Goal: Navigation & Orientation: Find specific page/section

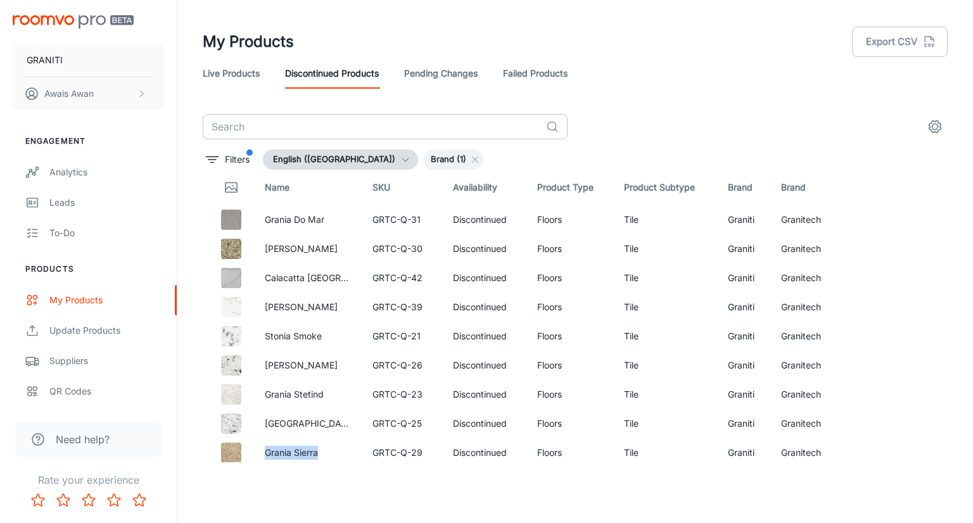
scroll to position [15, 0]
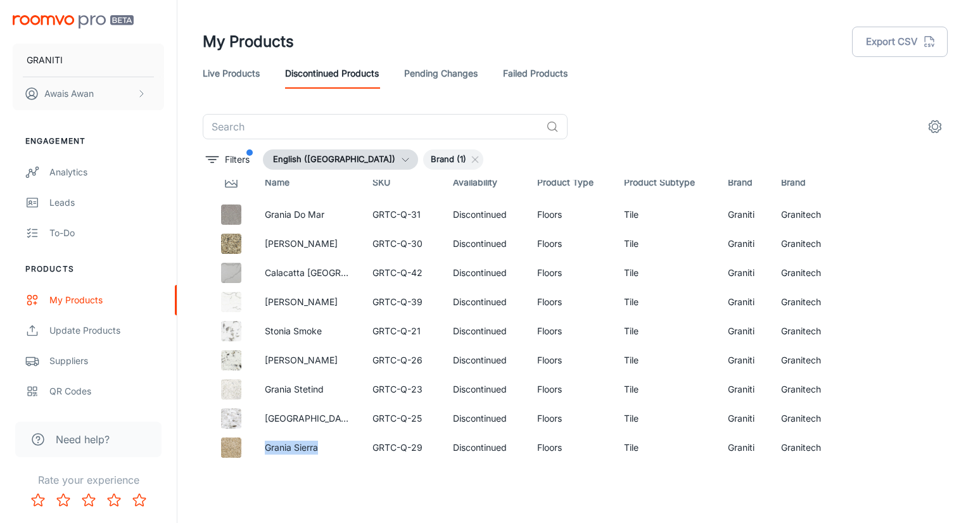
click at [224, 84] on link "Live Products" at bounding box center [231, 73] width 57 height 30
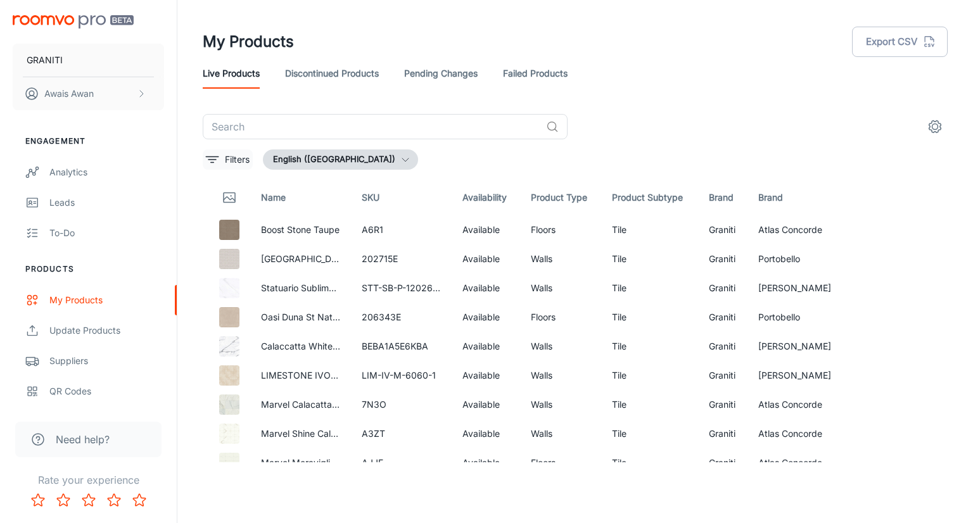
click at [209, 160] on icon "filter" at bounding box center [212, 159] width 15 height 15
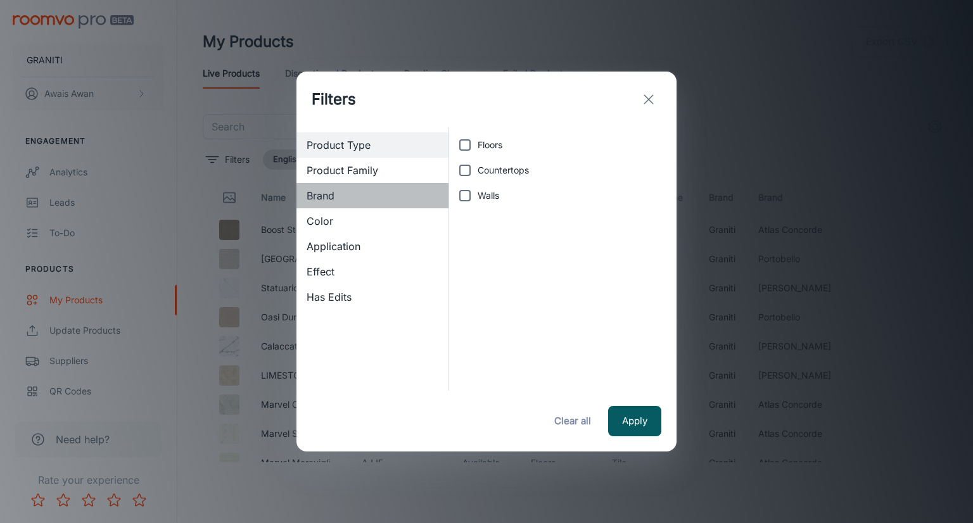
click at [324, 200] on span "Brand" at bounding box center [373, 195] width 132 height 15
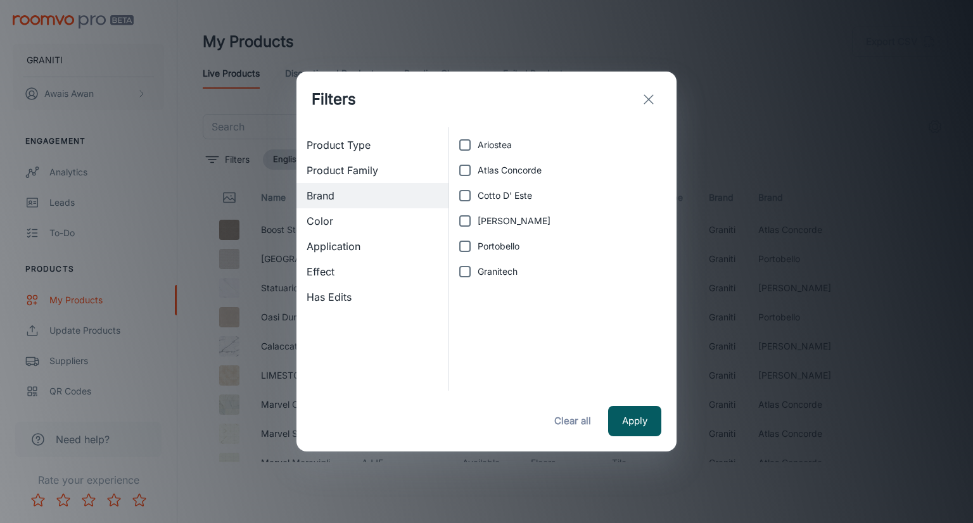
click at [467, 272] on input "Granitech" at bounding box center [464, 271] width 25 height 25
checkbox input "true"
click at [648, 421] on button "Apply" at bounding box center [634, 421] width 53 height 30
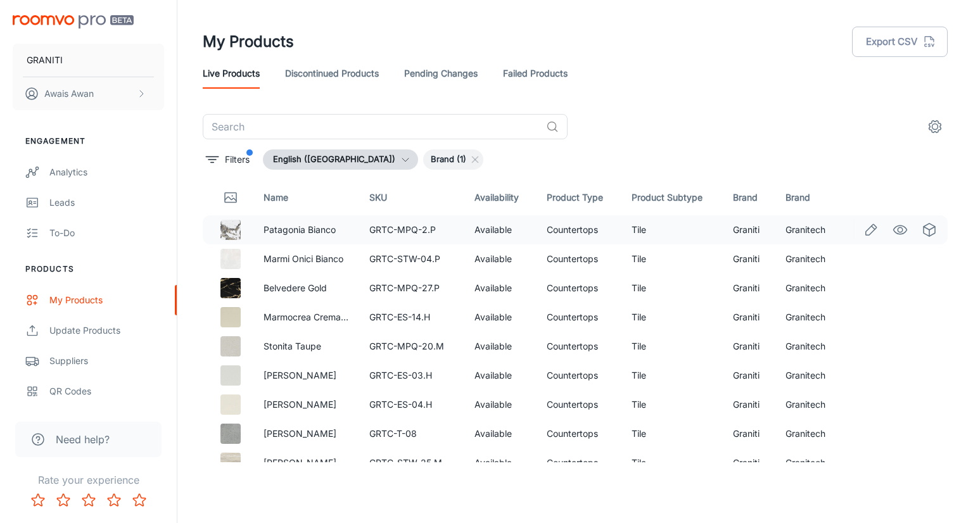
click at [794, 227] on td "Granitech" at bounding box center [809, 229] width 67 height 29
copy td "Granitech"
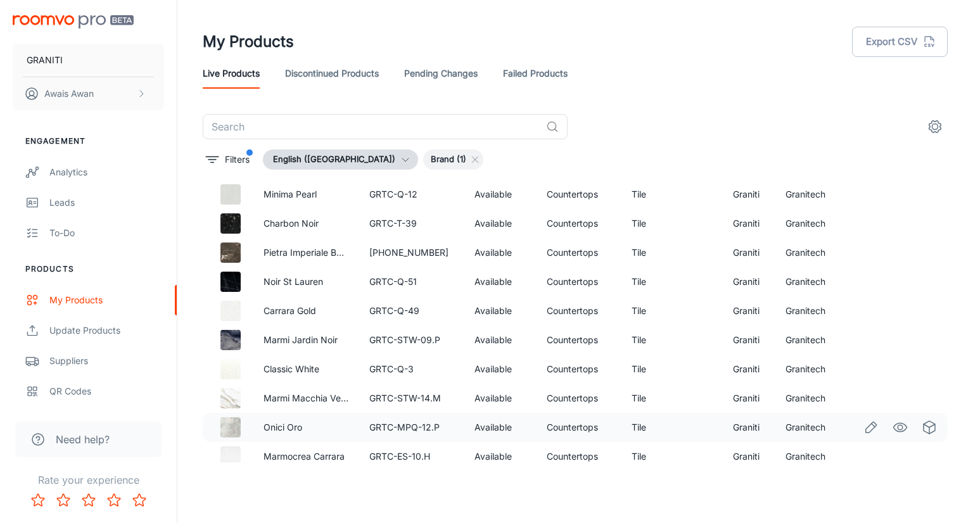
scroll to position [3047, 0]
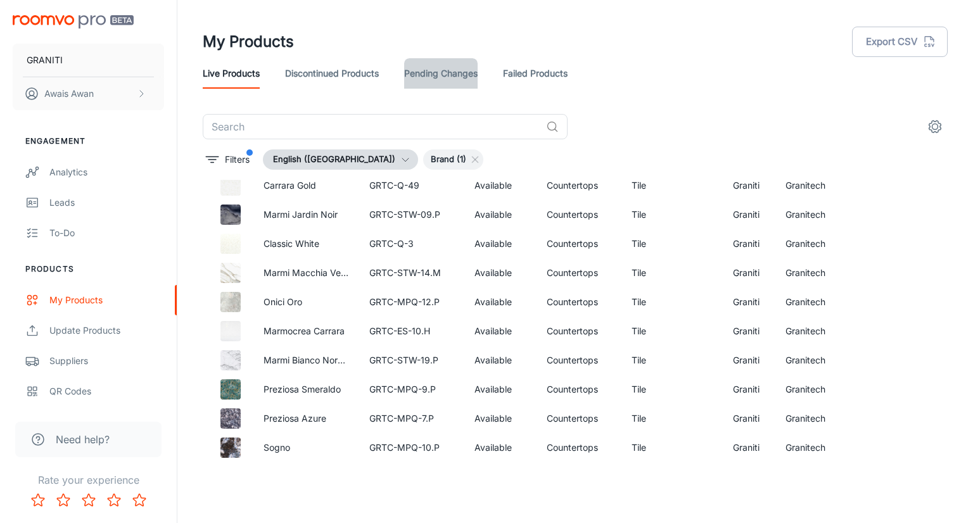
click at [440, 74] on link "Pending Changes" at bounding box center [441, 73] width 74 height 30
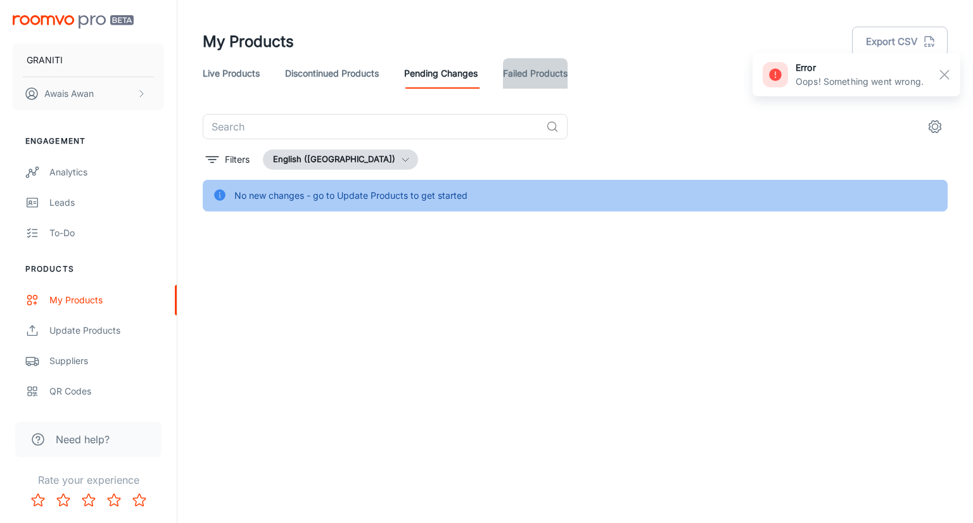
click at [529, 80] on link "Failed Products" at bounding box center [535, 73] width 65 height 30
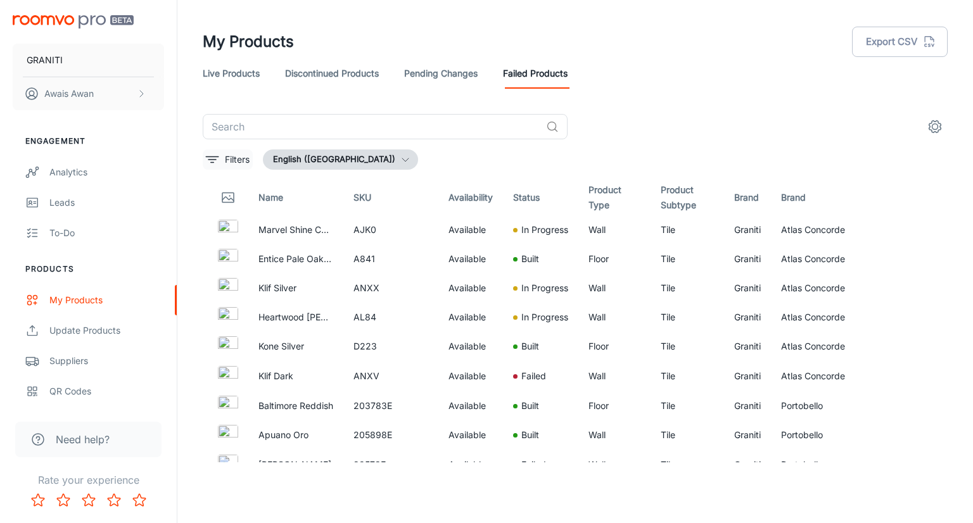
click at [230, 157] on p "Filters" at bounding box center [237, 160] width 25 height 14
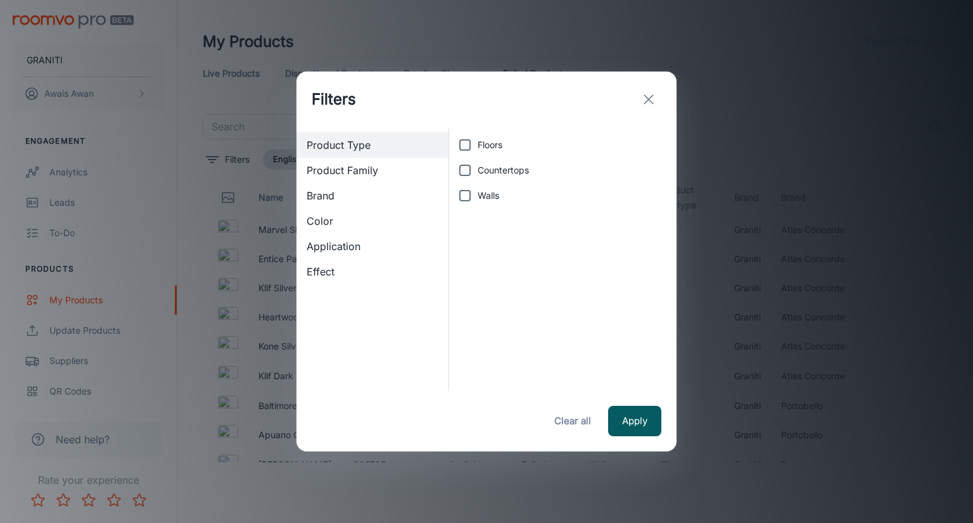
click at [346, 193] on span "Brand" at bounding box center [373, 195] width 132 height 15
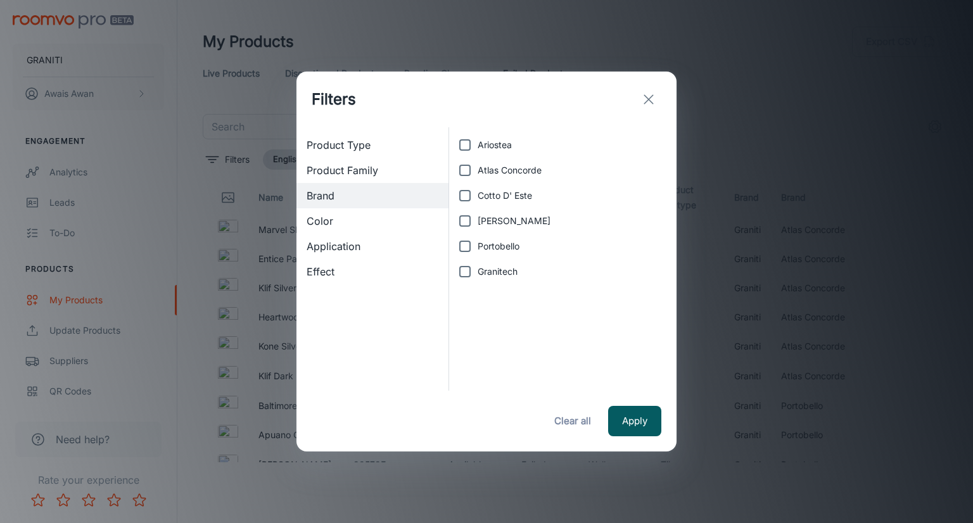
click at [494, 271] on span "Granitech" at bounding box center [498, 272] width 40 height 14
click at [478, 271] on input "Granitech" at bounding box center [464, 271] width 25 height 25
checkbox input "true"
click at [629, 415] on button "Apply" at bounding box center [634, 421] width 53 height 30
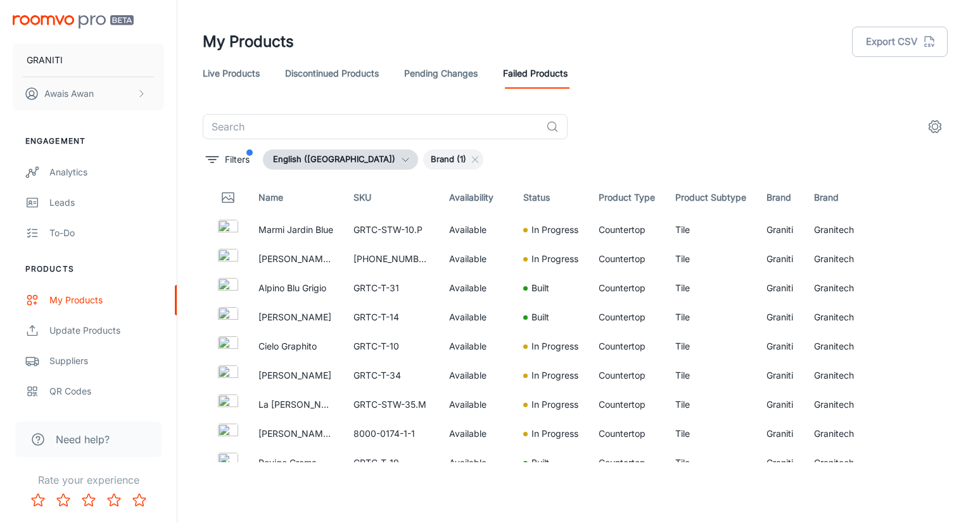
click at [573, 160] on div "Filters English ([GEOGRAPHIC_DATA]) Brand (1)" at bounding box center [575, 160] width 745 height 20
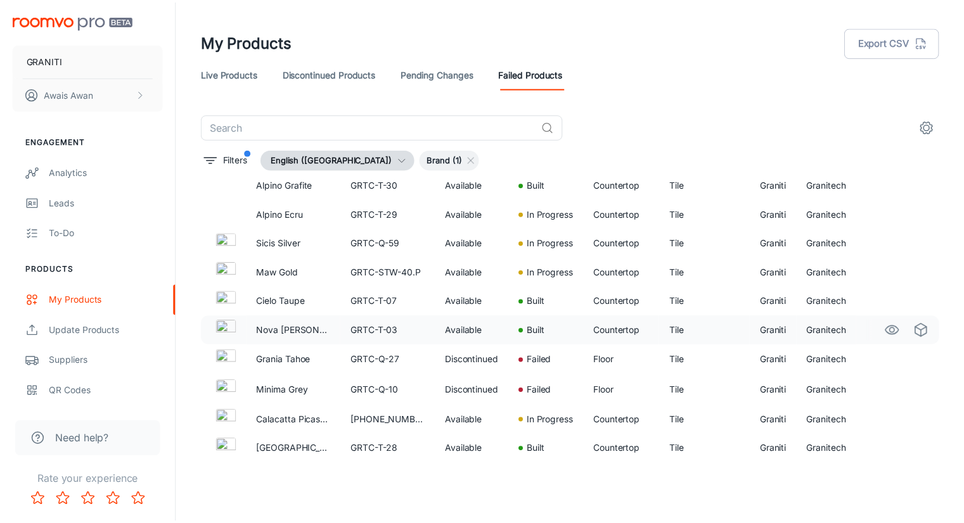
scroll to position [951, 0]
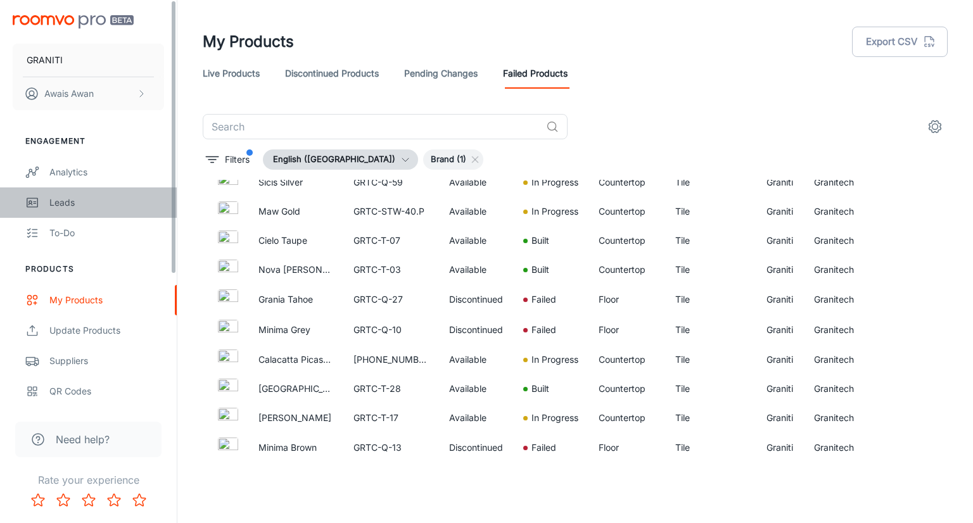
click at [84, 195] on link "Leads" at bounding box center [88, 203] width 177 height 30
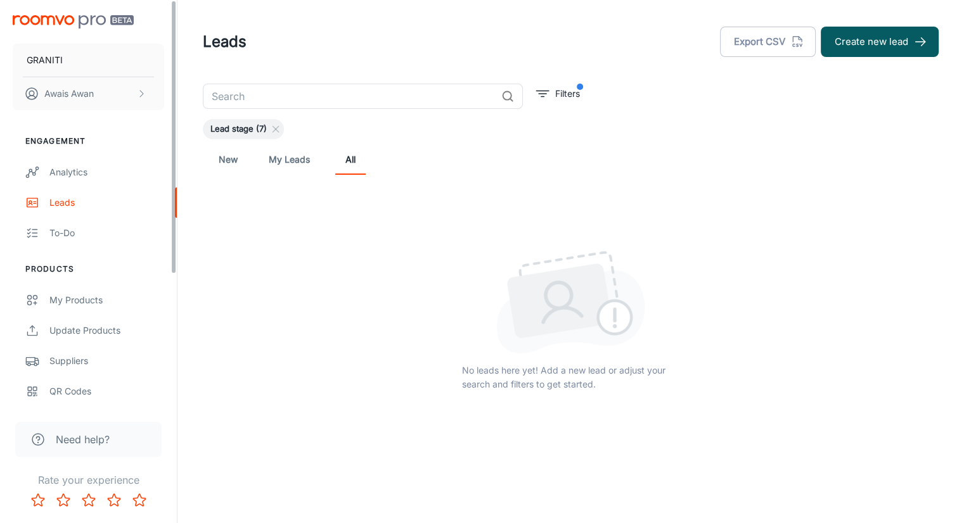
click at [227, 165] on link "New" at bounding box center [228, 159] width 30 height 30
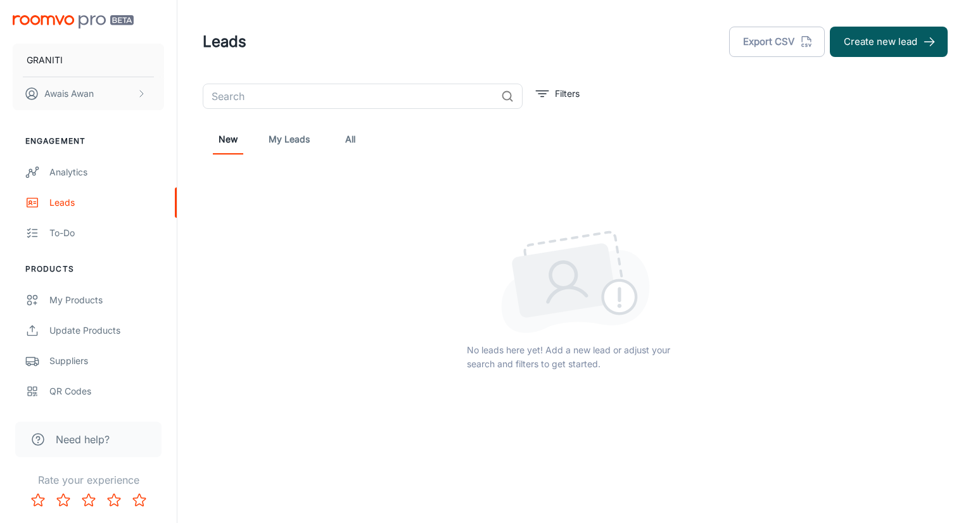
click at [299, 145] on link "My Leads" at bounding box center [289, 139] width 41 height 30
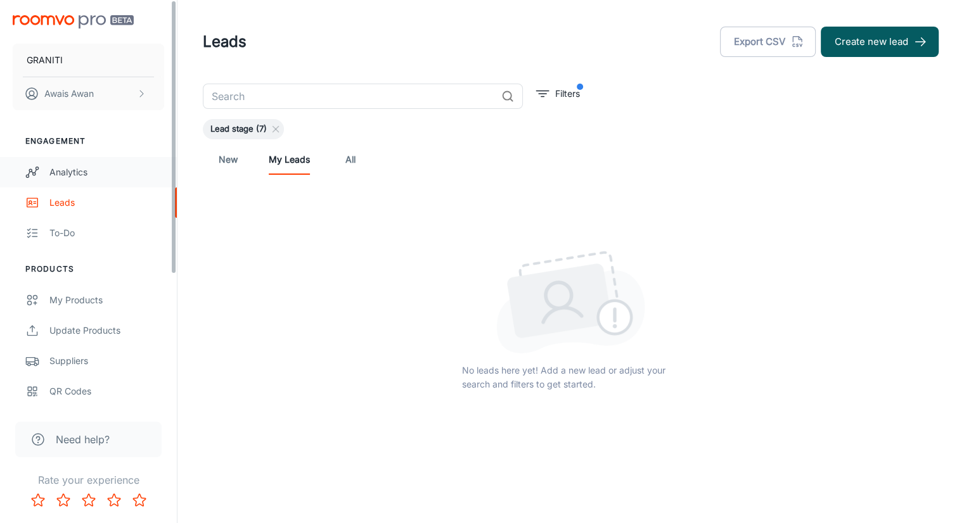
click at [86, 174] on div "Analytics" at bounding box center [106, 172] width 115 height 14
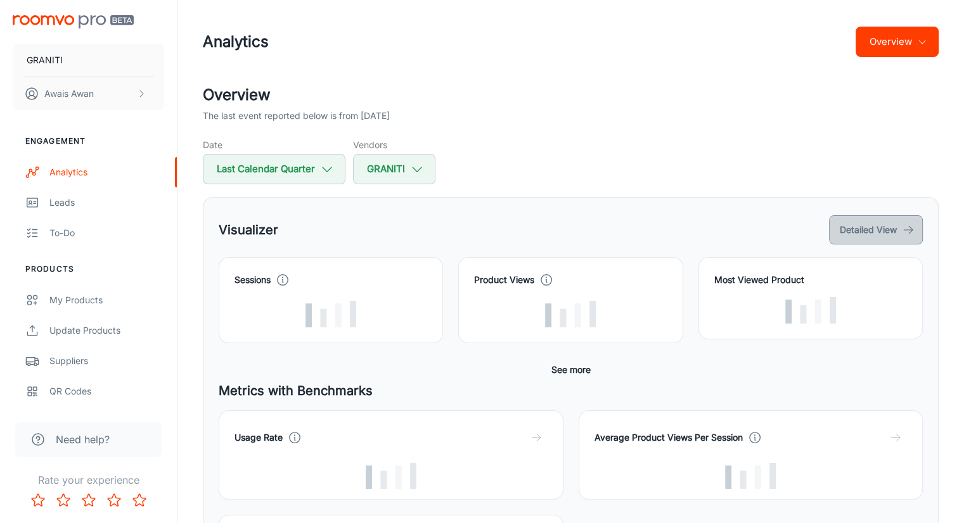
click at [866, 224] on button "Detailed View" at bounding box center [876, 229] width 94 height 29
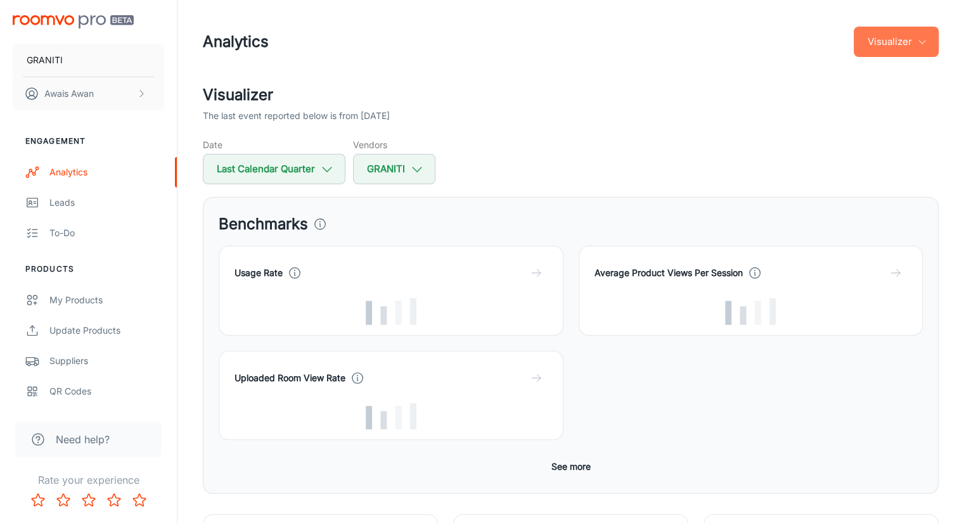
click at [909, 43] on button "Visualizer" at bounding box center [896, 42] width 85 height 30
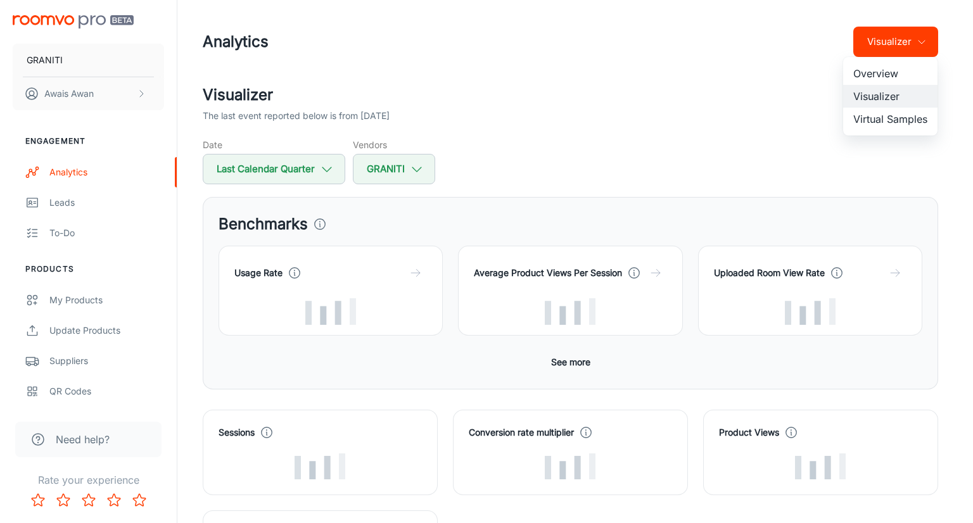
click at [878, 113] on li "Virtual Samples" at bounding box center [891, 119] width 94 height 23
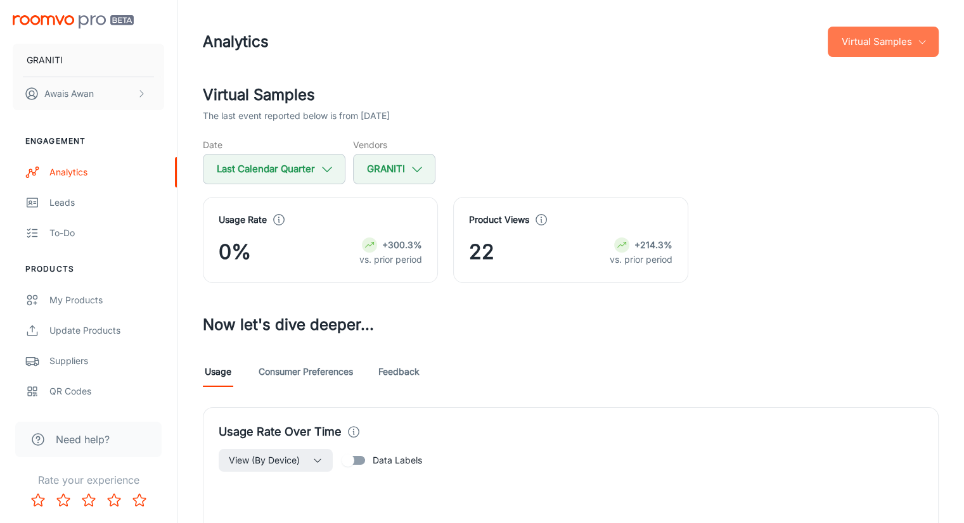
click at [917, 39] on icon "button" at bounding box center [922, 42] width 10 height 10
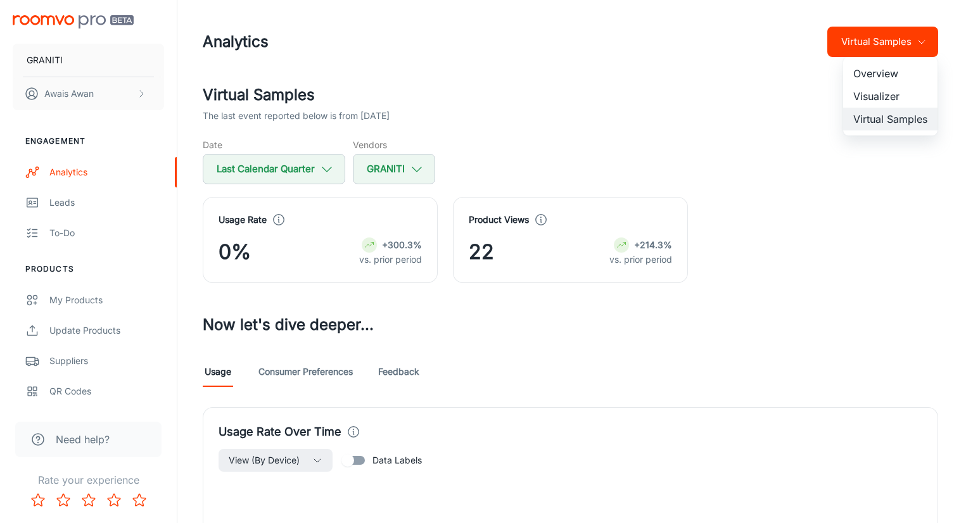
click at [897, 91] on li "Visualizer" at bounding box center [891, 96] width 94 height 23
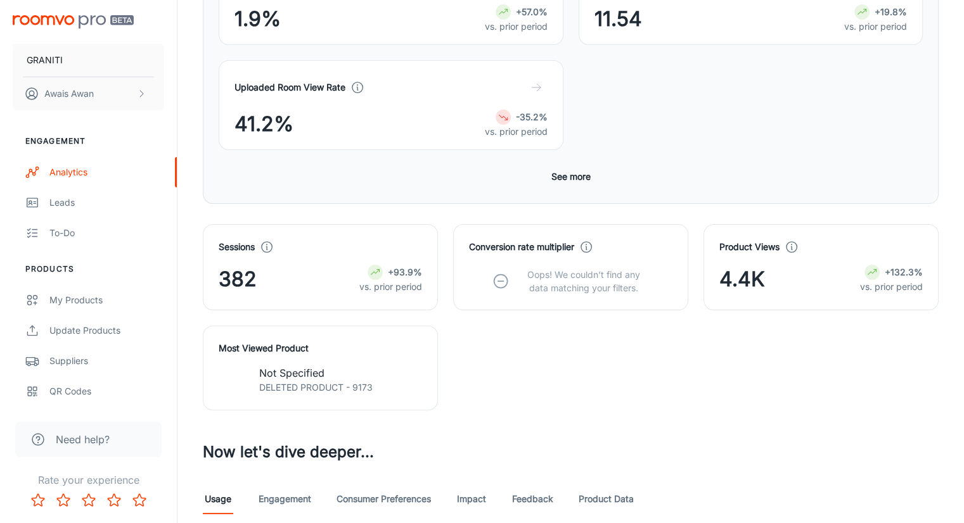
scroll to position [317, 0]
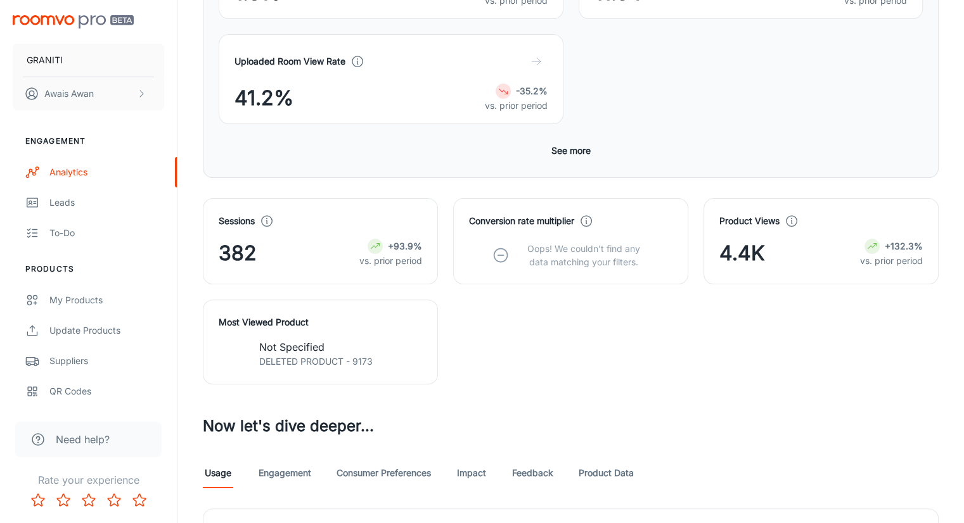
click at [354, 355] on p "DELETED PRODUCT - 9173" at bounding box center [315, 362] width 113 height 14
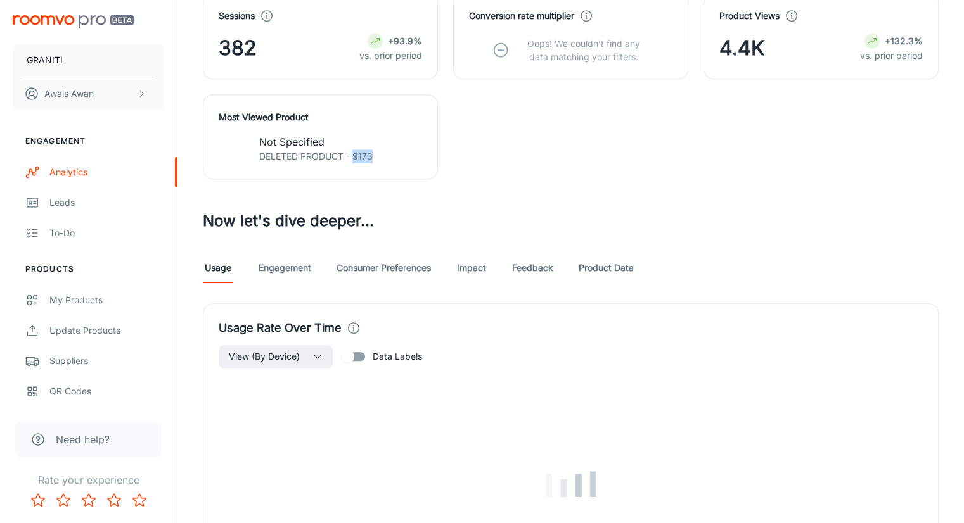
scroll to position [639, 0]
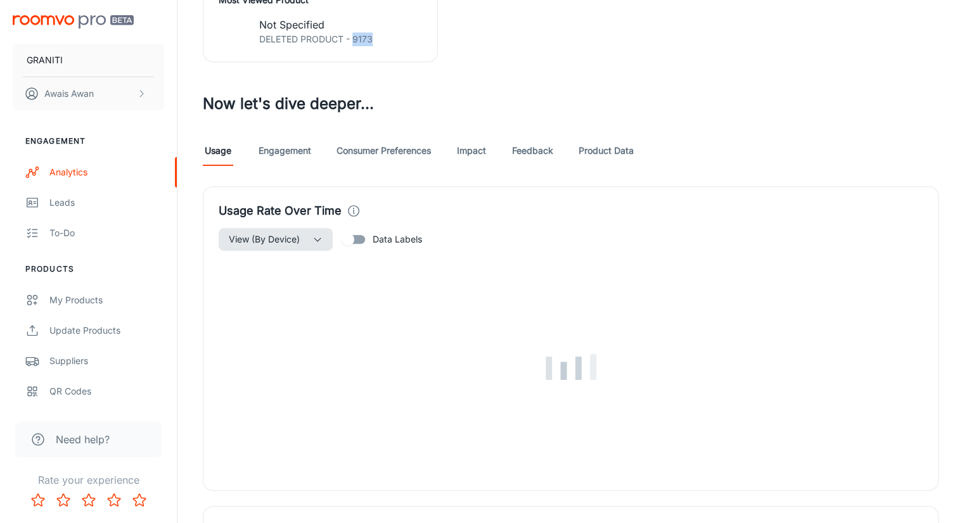
click at [277, 232] on span "View (By Device)" at bounding box center [264, 239] width 71 height 15
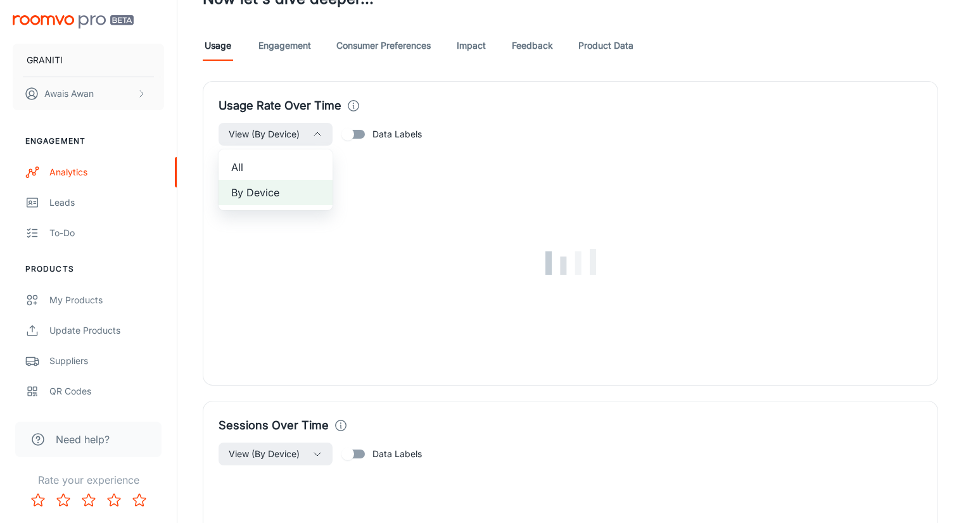
click at [425, 117] on div at bounding box center [486, 261] width 973 height 523
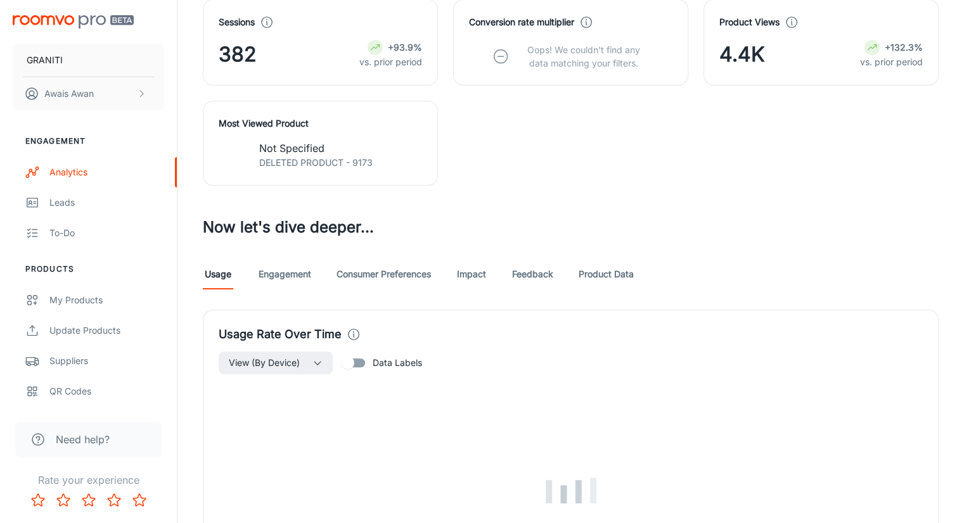
scroll to position [513, 0]
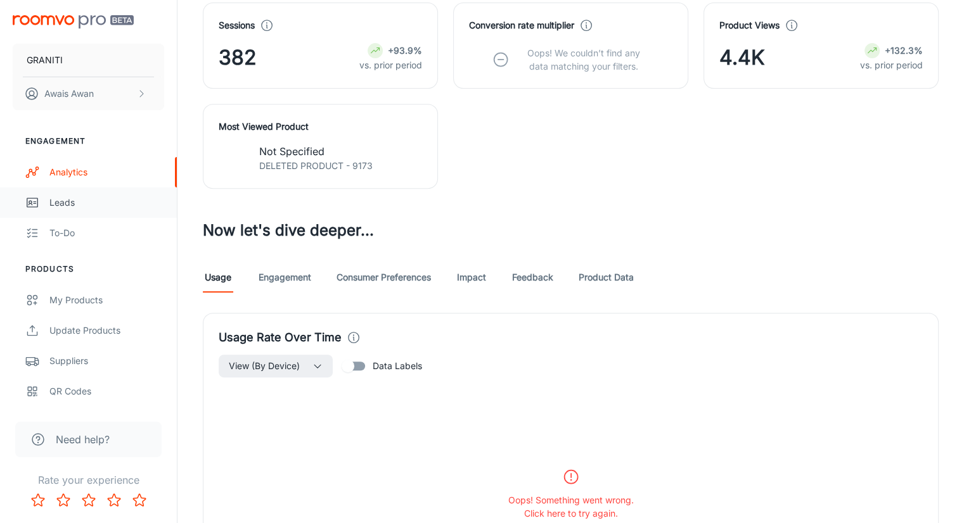
click at [100, 201] on div "Leads" at bounding box center [106, 203] width 115 height 14
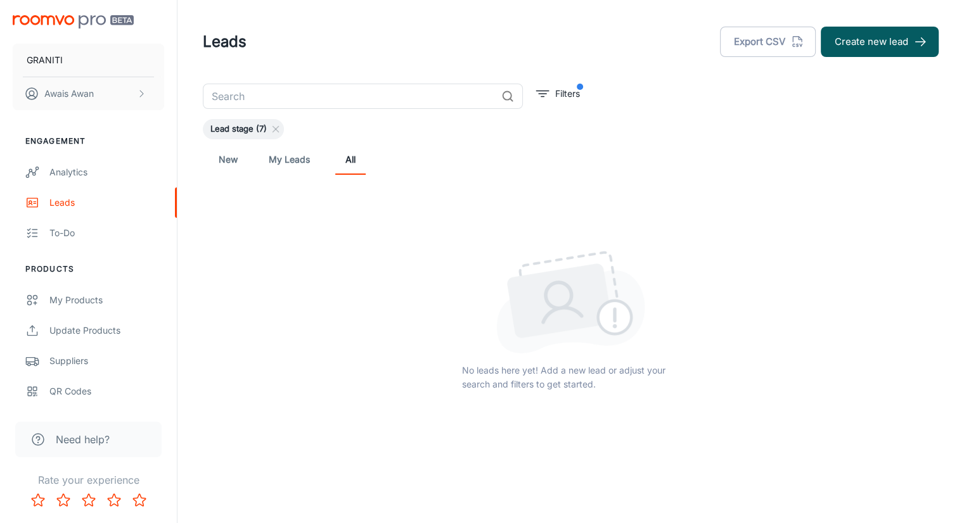
click at [235, 159] on link "New" at bounding box center [228, 159] width 30 height 30
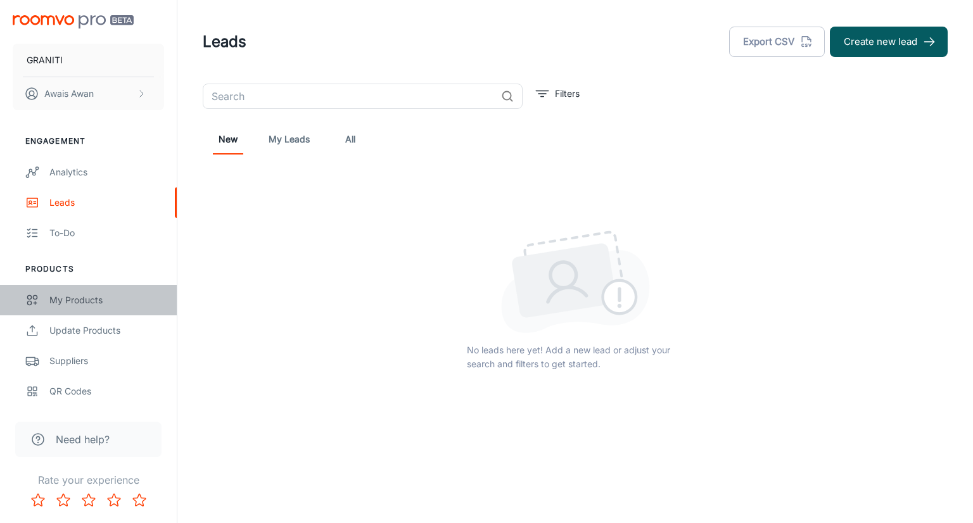
click at [86, 297] on div "My Products" at bounding box center [106, 300] width 115 height 14
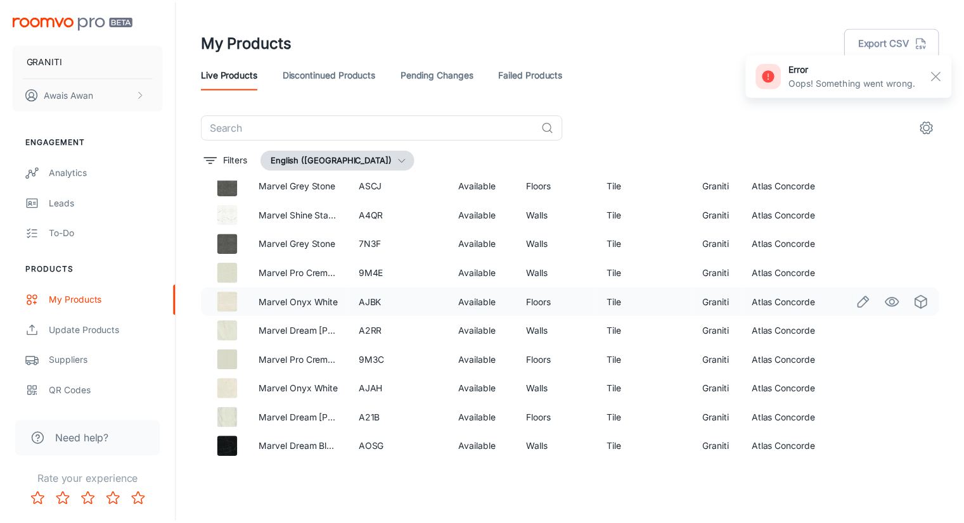
scroll to position [444, 0]
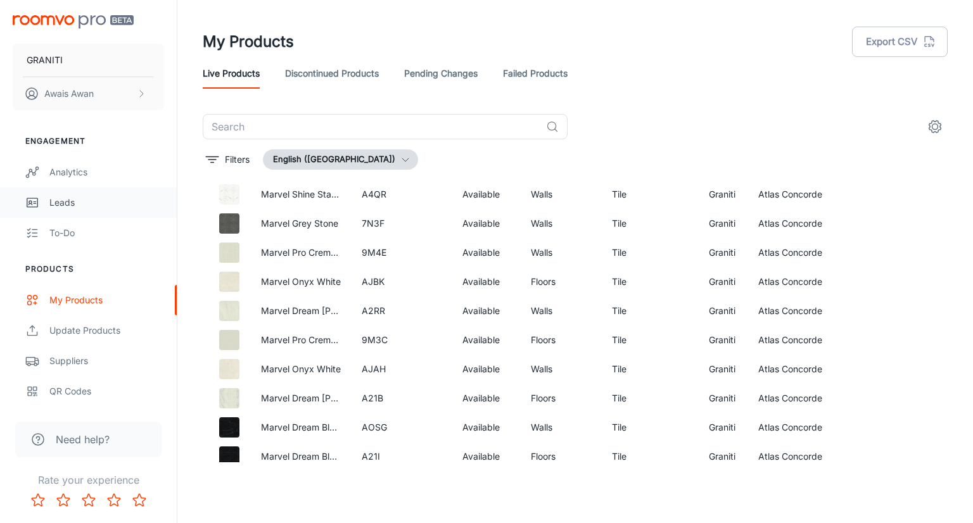
click at [80, 214] on link "Leads" at bounding box center [88, 203] width 177 height 30
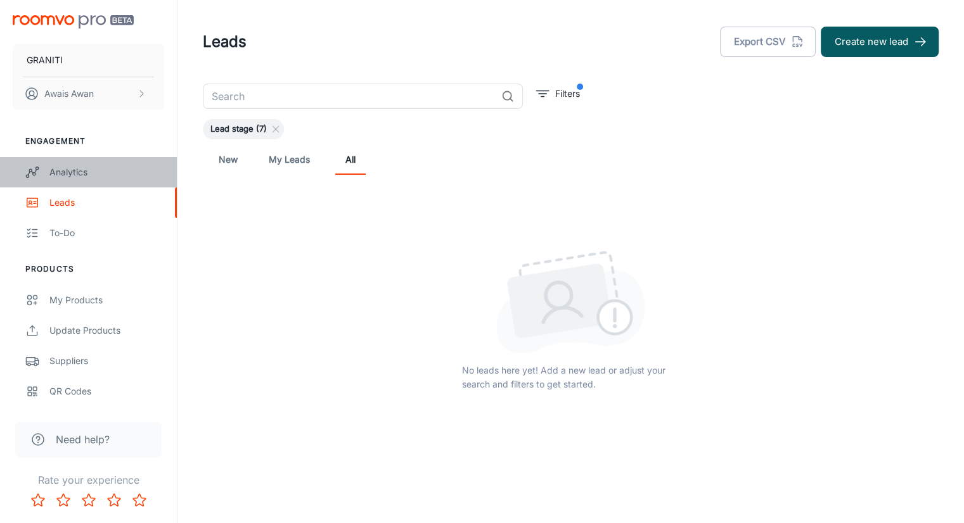
click at [84, 173] on div "Analytics" at bounding box center [106, 172] width 115 height 14
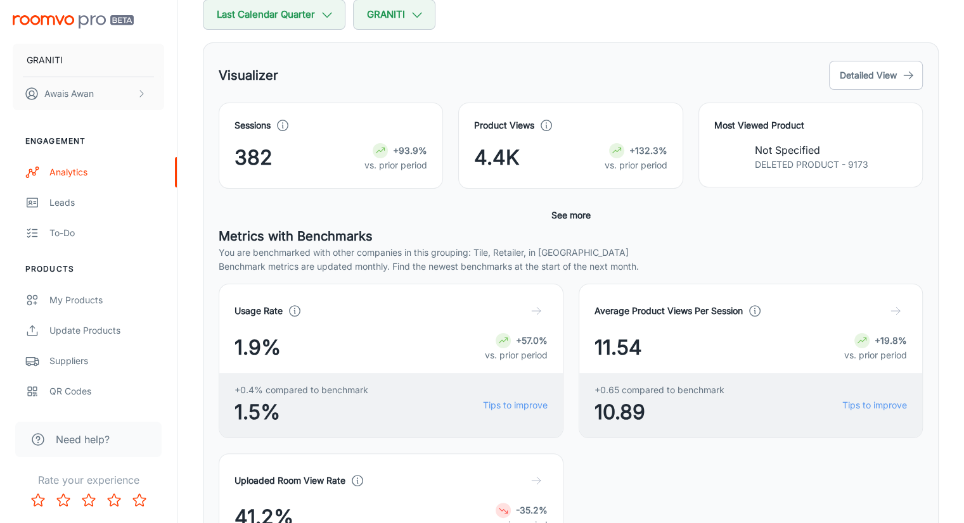
scroll to position [63, 0]
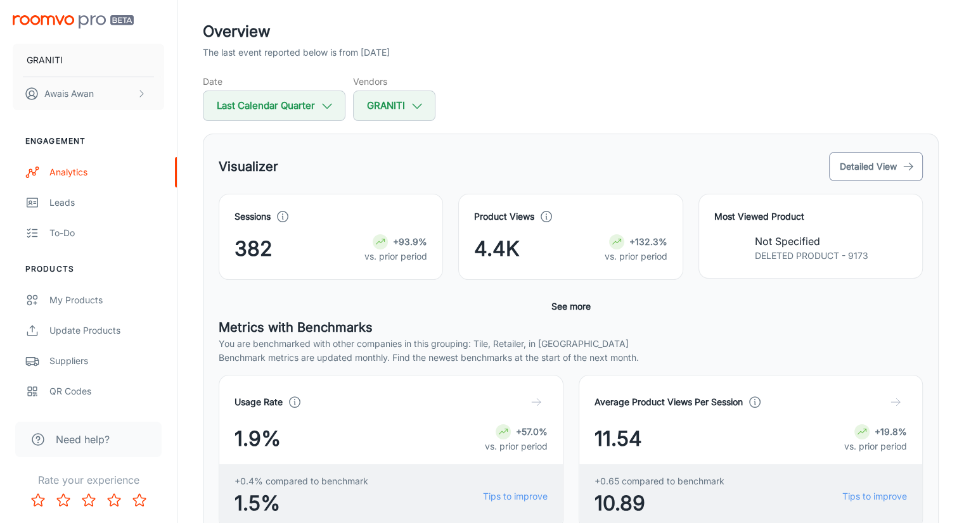
drag, startPoint x: 866, startPoint y: 143, endPoint x: 867, endPoint y: 158, distance: 14.6
click at [867, 144] on div "Visualizer Detailed View Sessions 382 +93.9% vs. prior period Product Views 4.4…" at bounding box center [571, 444] width 736 height 620
click at [867, 168] on button "Detailed View" at bounding box center [876, 166] width 94 height 29
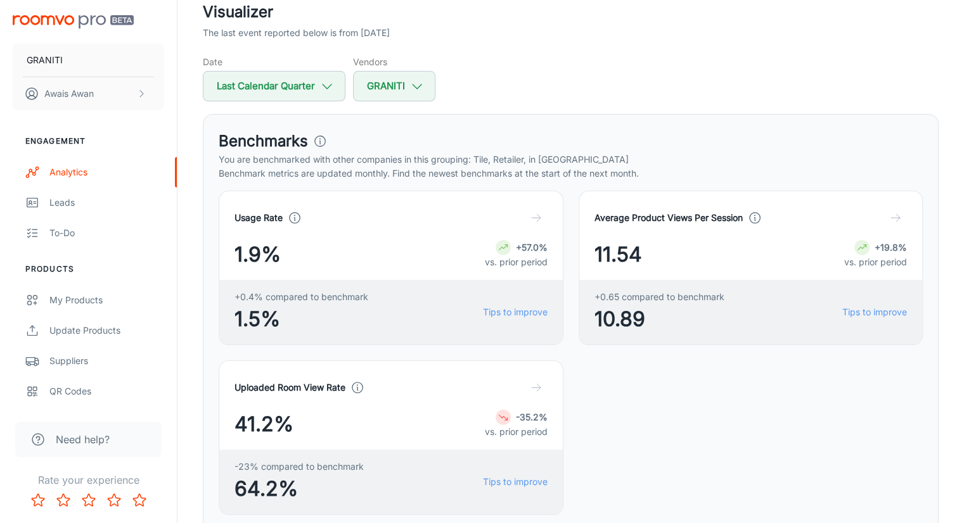
scroll to position [253, 0]
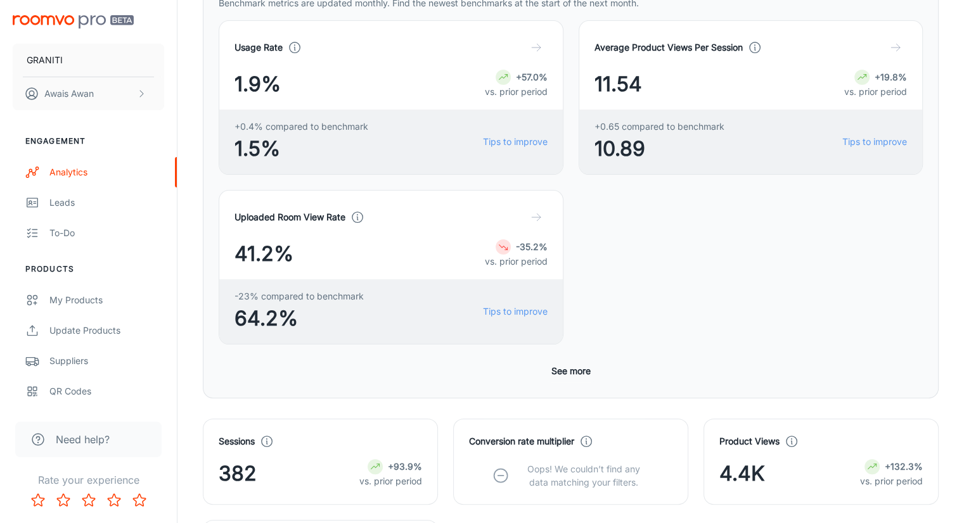
click at [560, 360] on button "See more" at bounding box center [570, 371] width 49 height 23
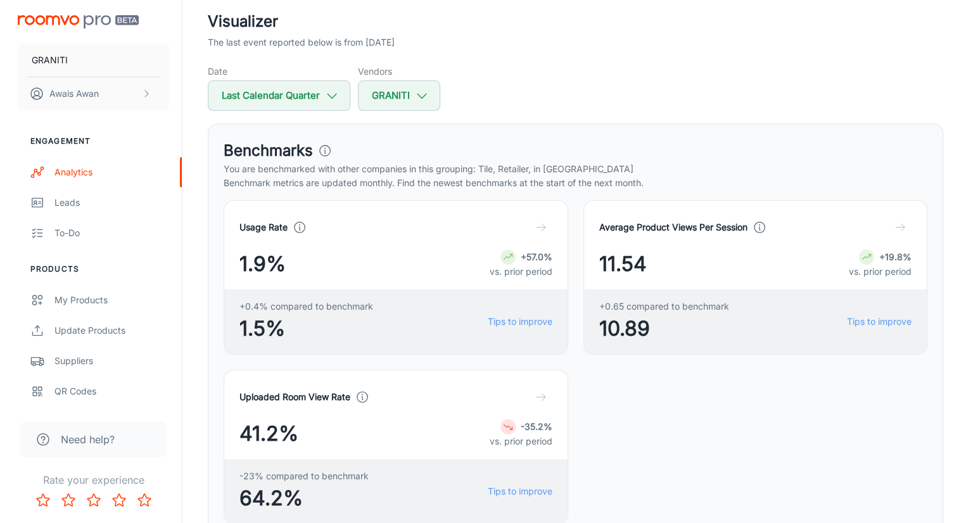
scroll to position [0, 0]
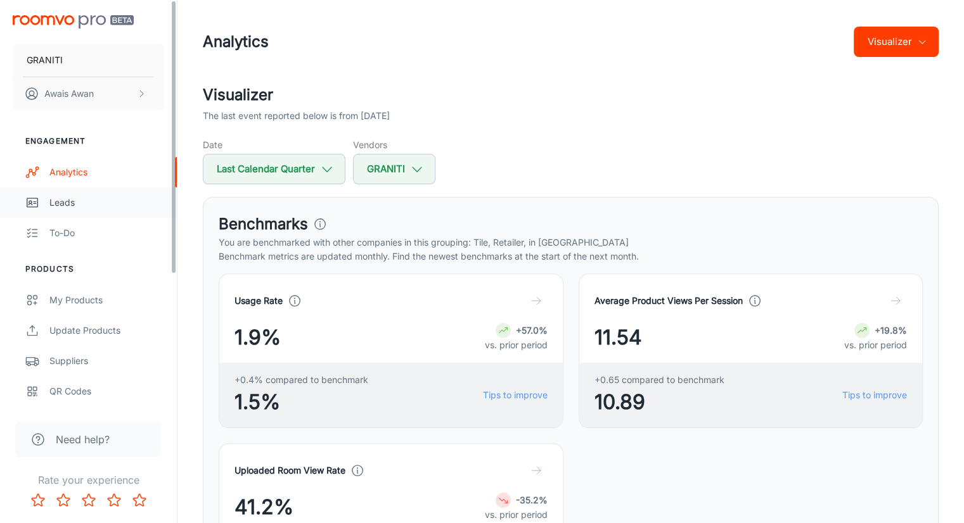
click at [113, 200] on div "Leads" at bounding box center [106, 203] width 115 height 14
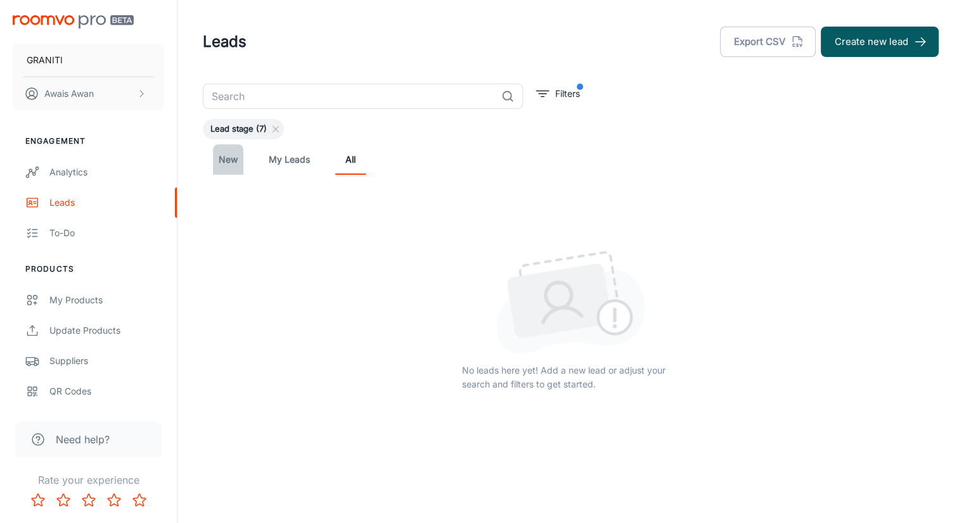
click at [228, 160] on link "New" at bounding box center [228, 159] width 30 height 30
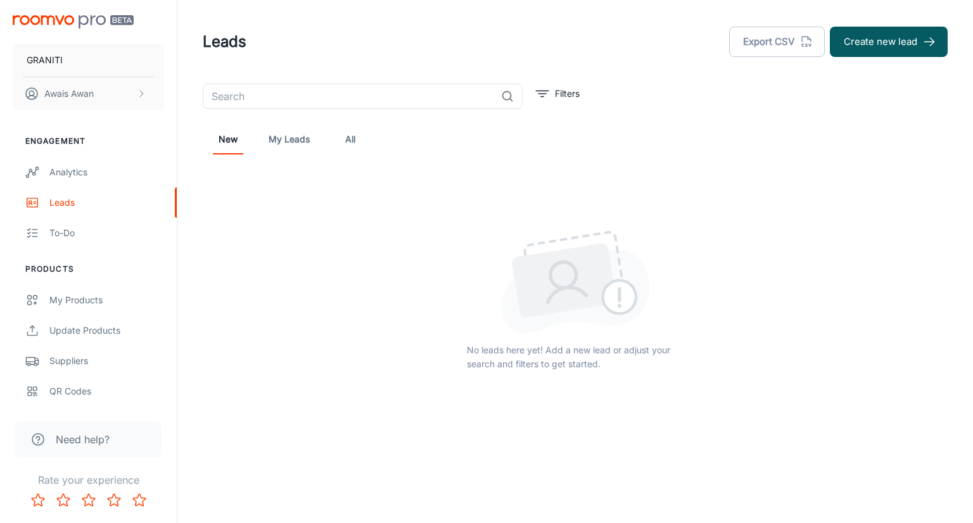
click at [278, 145] on link "My Leads" at bounding box center [289, 139] width 41 height 30
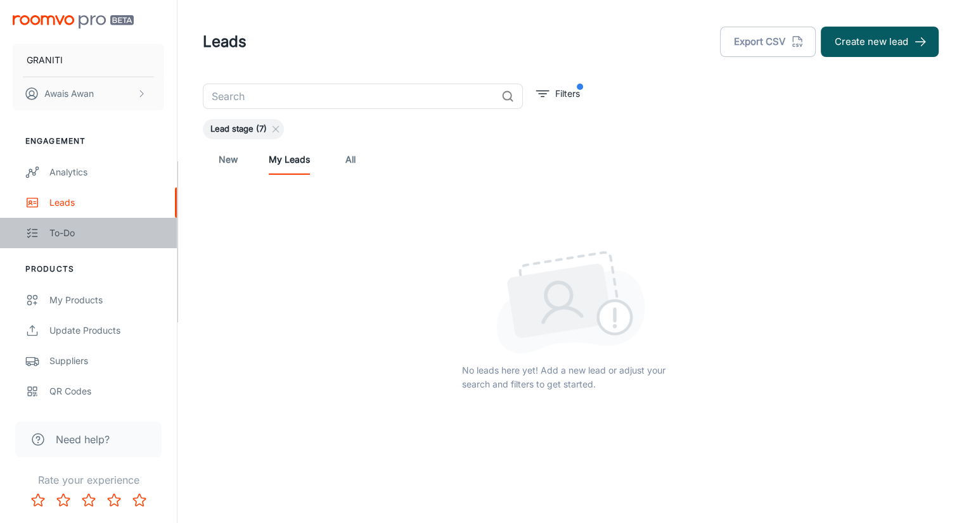
click at [119, 234] on div "To-do" at bounding box center [106, 233] width 115 height 14
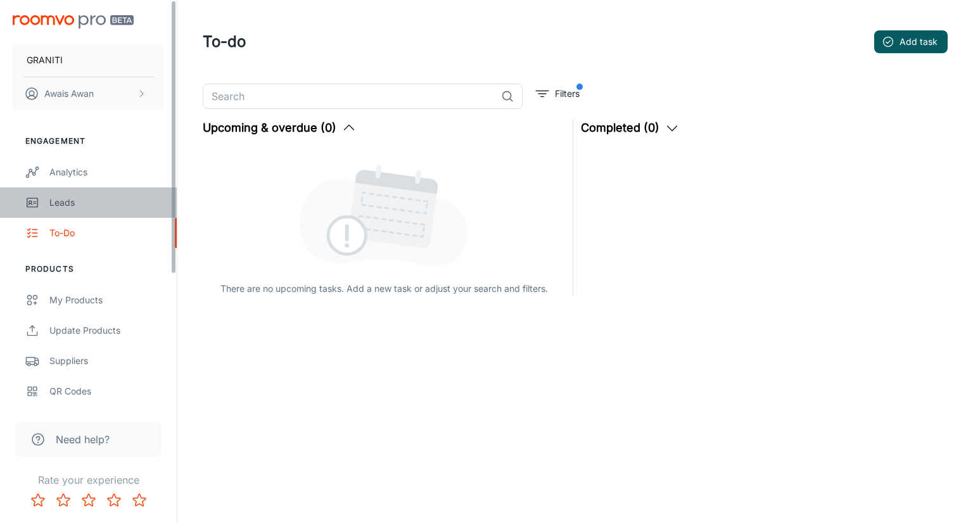
click at [100, 209] on div "Leads" at bounding box center [106, 203] width 115 height 14
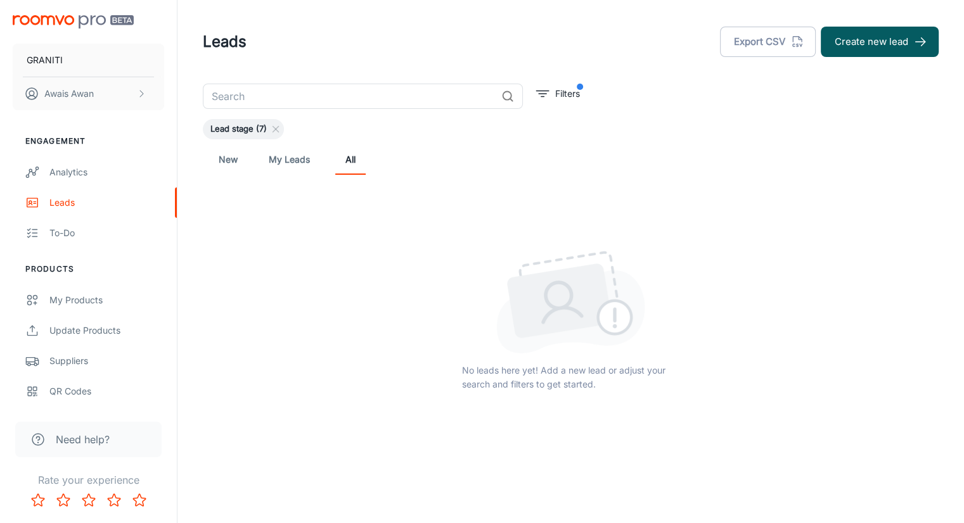
click at [232, 164] on link "New" at bounding box center [228, 159] width 30 height 30
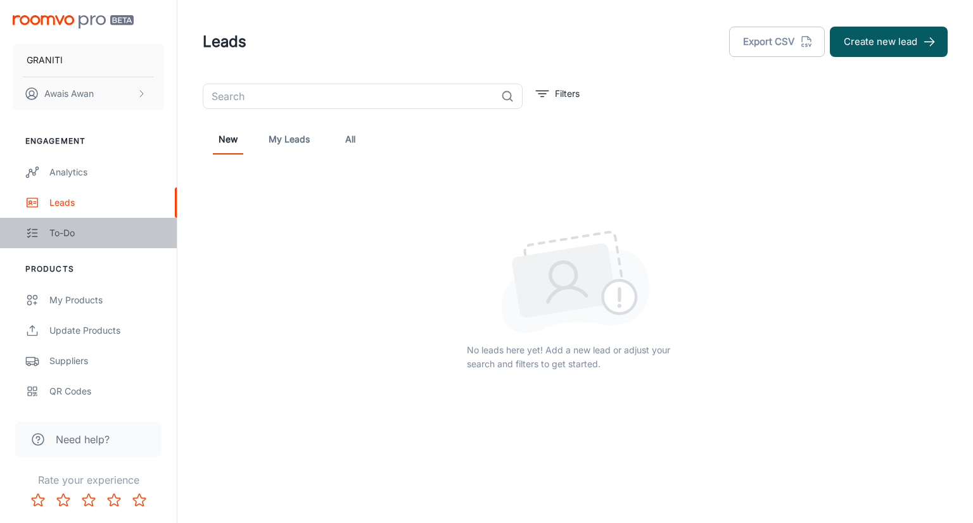
click at [53, 231] on div "To-do" at bounding box center [106, 233] width 115 height 14
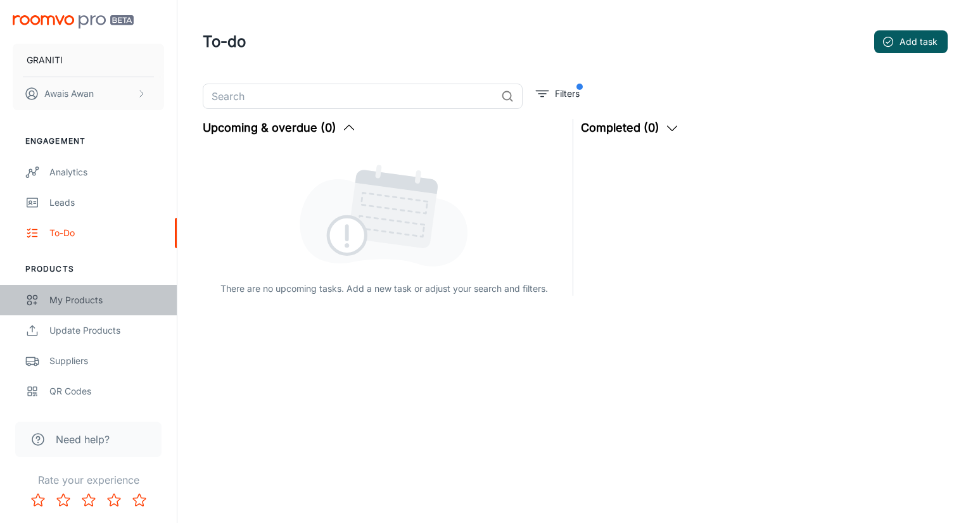
click at [43, 290] on link "My Products" at bounding box center [88, 300] width 177 height 30
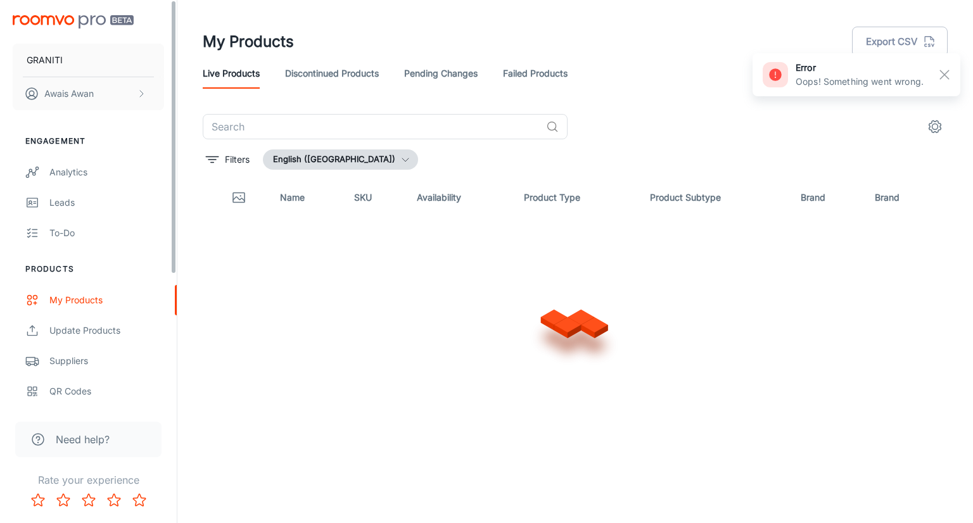
click at [316, 77] on link "Discontinued Products" at bounding box center [332, 73] width 94 height 30
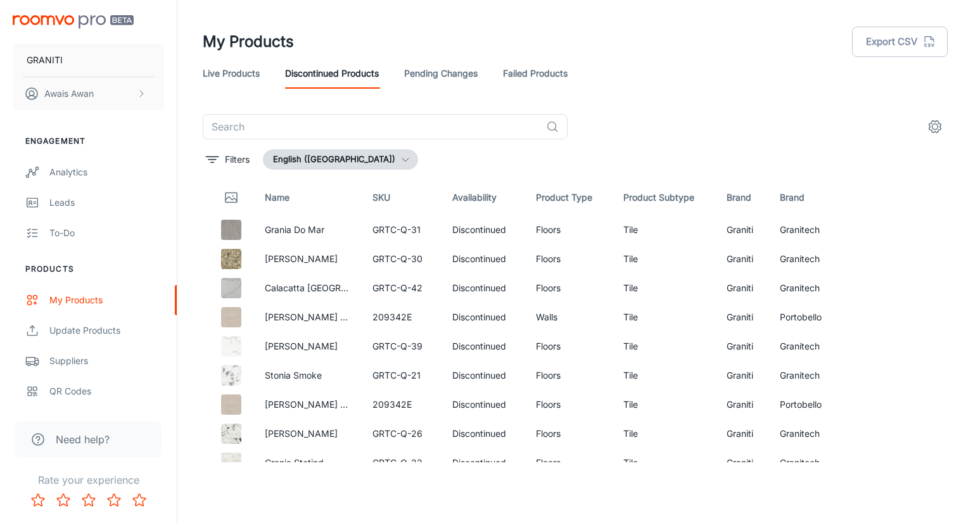
click at [437, 81] on link "Pending Changes" at bounding box center [441, 73] width 74 height 30
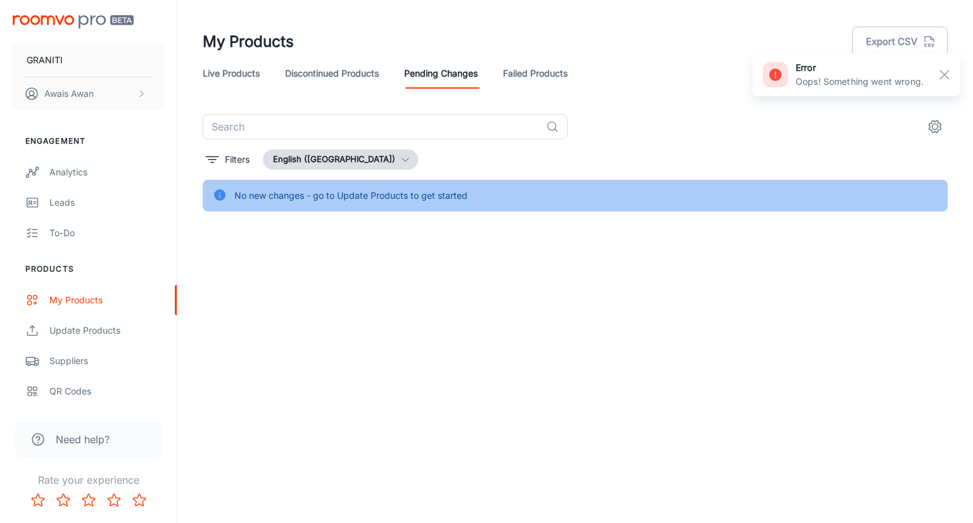
click at [533, 68] on link "Failed Products" at bounding box center [535, 73] width 65 height 30
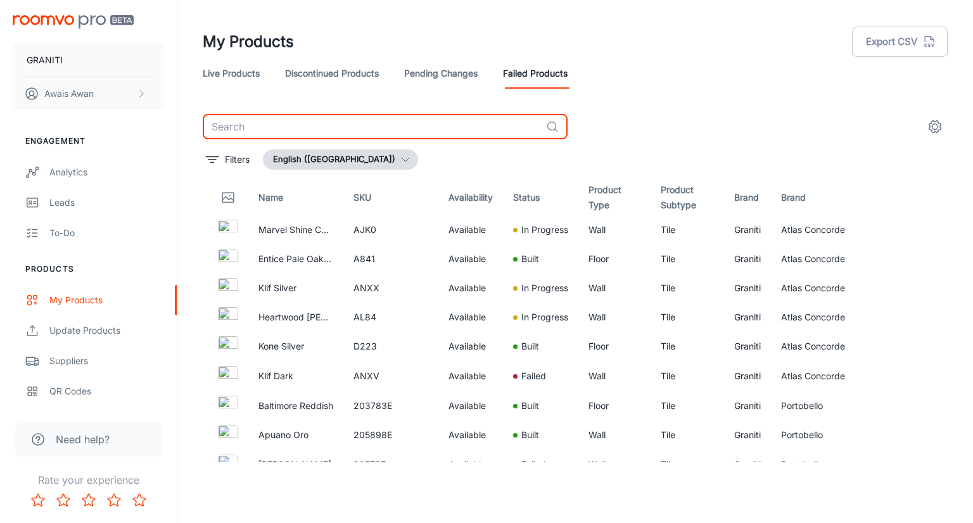
click at [450, 132] on input "text" at bounding box center [372, 126] width 338 height 25
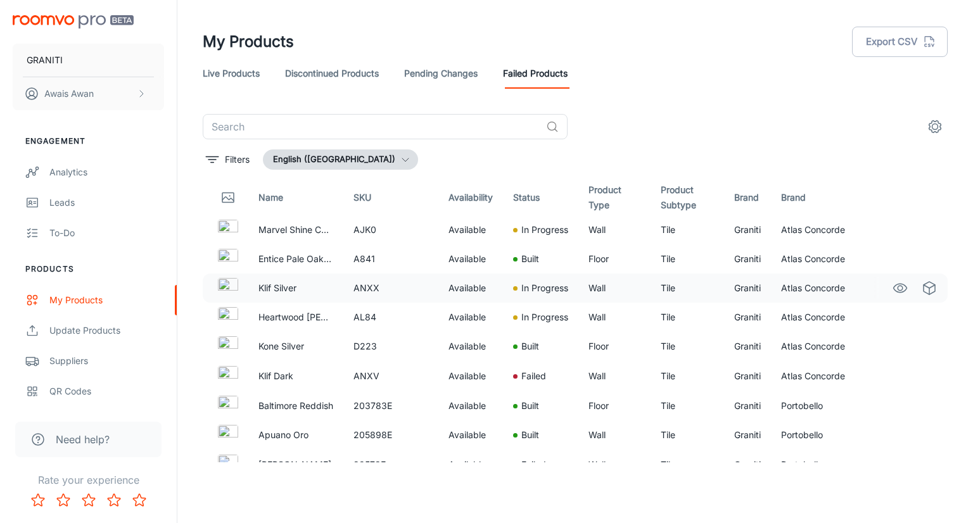
click at [266, 288] on p "Klif Silver" at bounding box center [296, 288] width 75 height 14
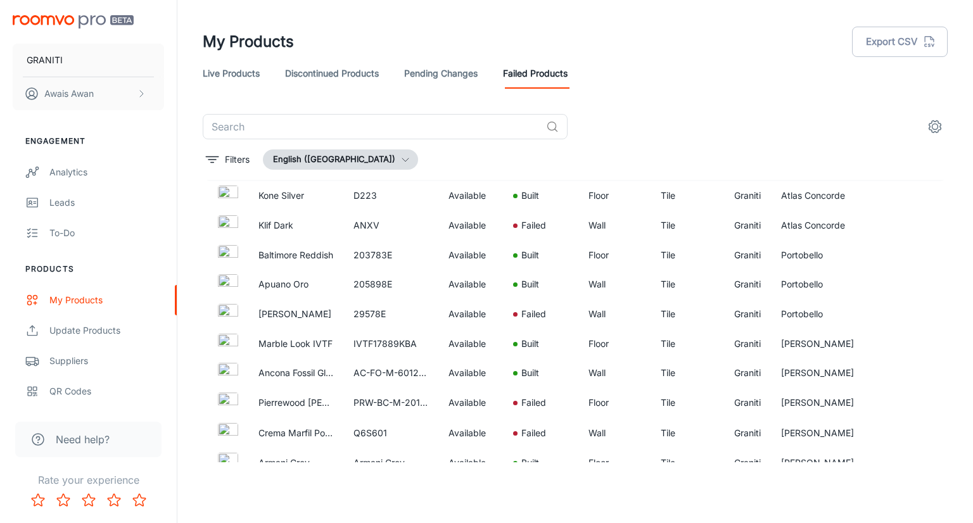
scroll to position [156, 0]
